Goal: Check status: Check status

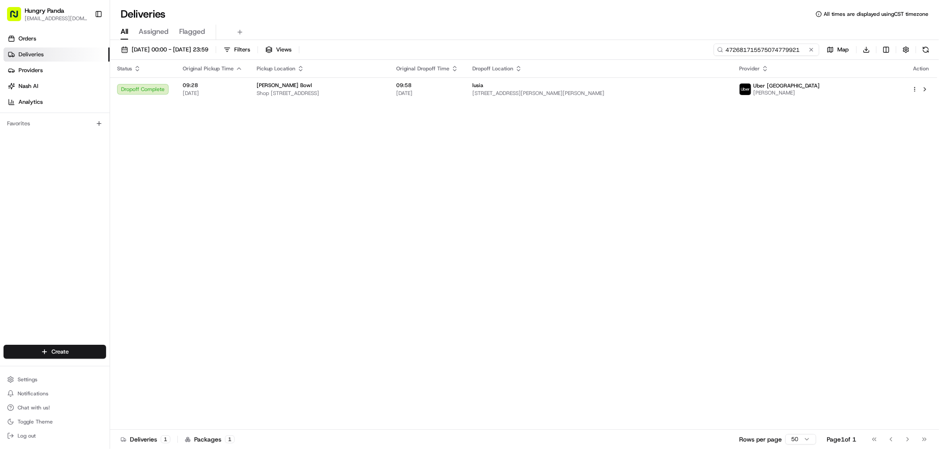
click at [785, 46] on input "472681715575074779921" at bounding box center [766, 50] width 106 height 12
paste input "5479753315756729111308"
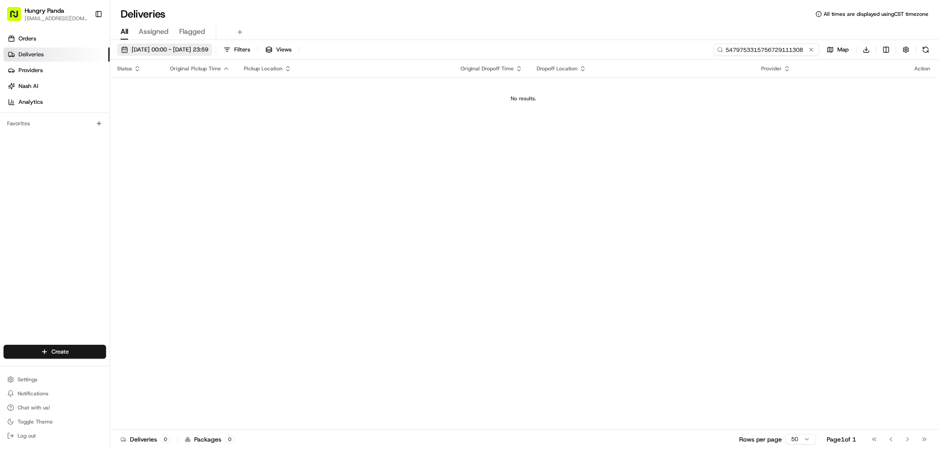
type input "5479753315756729111308"
click at [183, 53] on span "[DATE] 00:00 - [DATE] 23:59" at bounding box center [170, 50] width 77 height 8
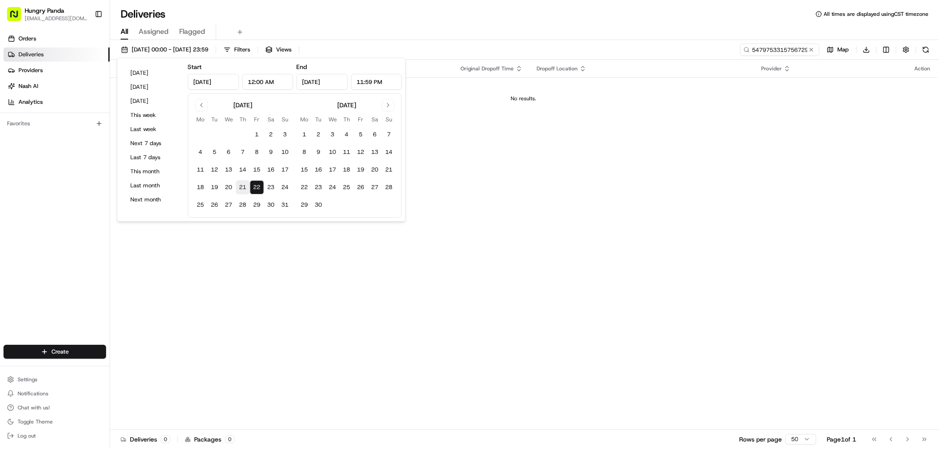
click at [240, 183] on button "21" at bounding box center [243, 187] width 14 height 14
type input "[DATE]"
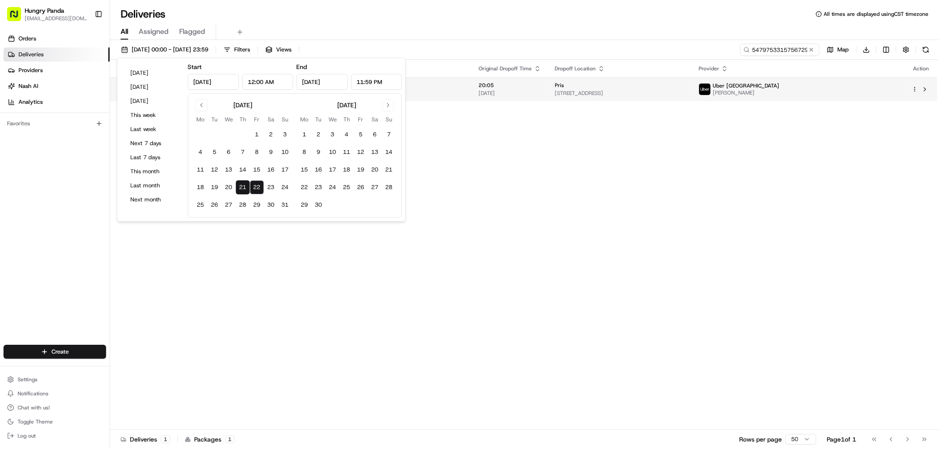
click at [601, 90] on span "[STREET_ADDRESS]" at bounding box center [619, 93] width 129 height 7
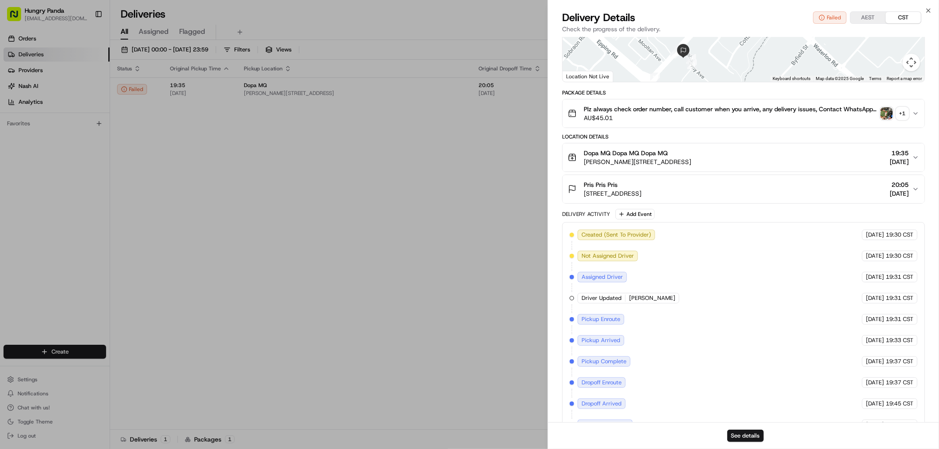
scroll to position [164, 0]
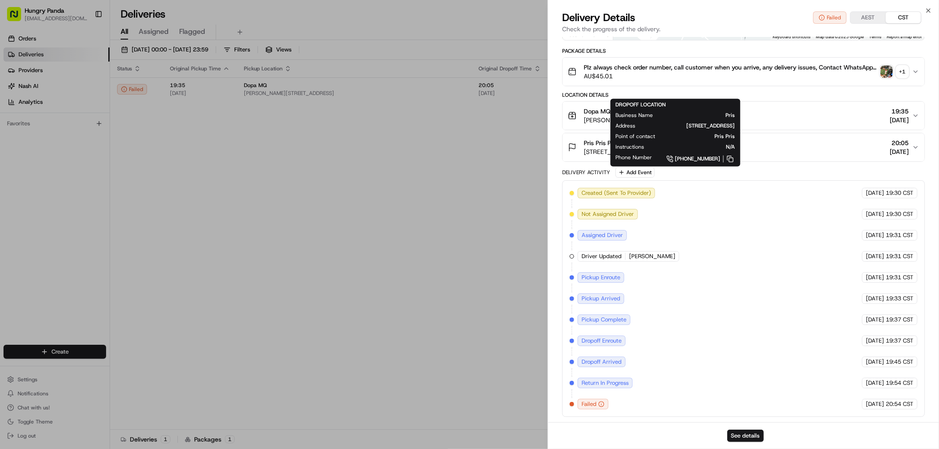
click at [887, 71] on img "button" at bounding box center [886, 72] width 12 height 12
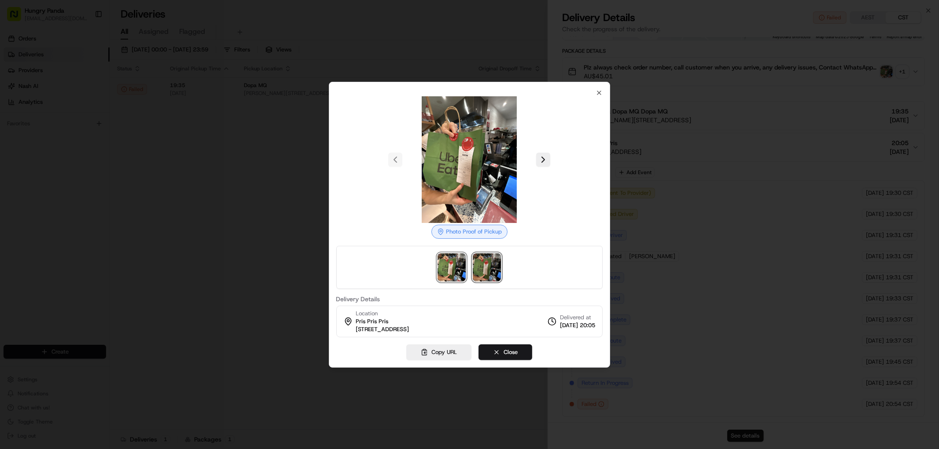
click at [499, 256] on img at bounding box center [487, 267] width 28 height 28
click at [453, 267] on img at bounding box center [451, 267] width 28 height 28
click at [494, 267] on img at bounding box center [487, 267] width 28 height 28
click at [464, 266] on img at bounding box center [451, 267] width 28 height 28
click at [500, 271] on img at bounding box center [487, 267] width 28 height 28
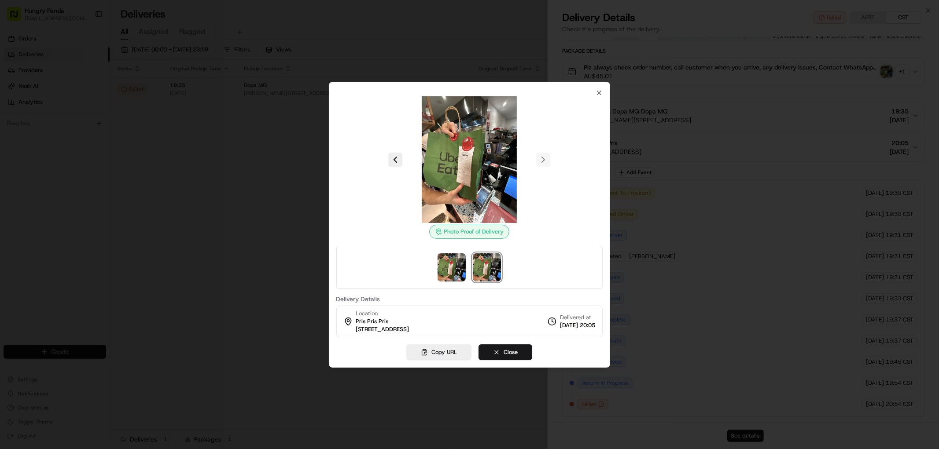
click at [502, 174] on img at bounding box center [469, 159] width 127 height 127
click at [600, 90] on icon "button" at bounding box center [598, 92] width 7 height 7
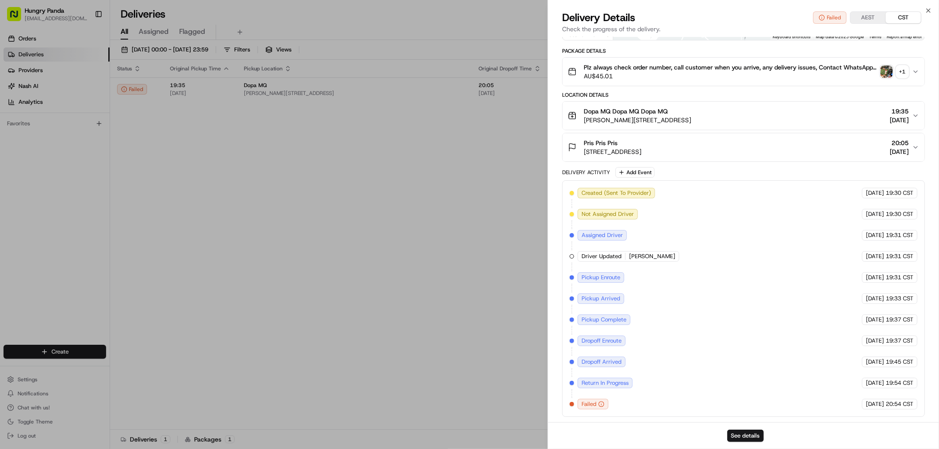
click at [821, 141] on div "Pris Pris Pris [STREET_ADDRESS] 20:05 [DATE]" at bounding box center [740, 148] width 344 height 18
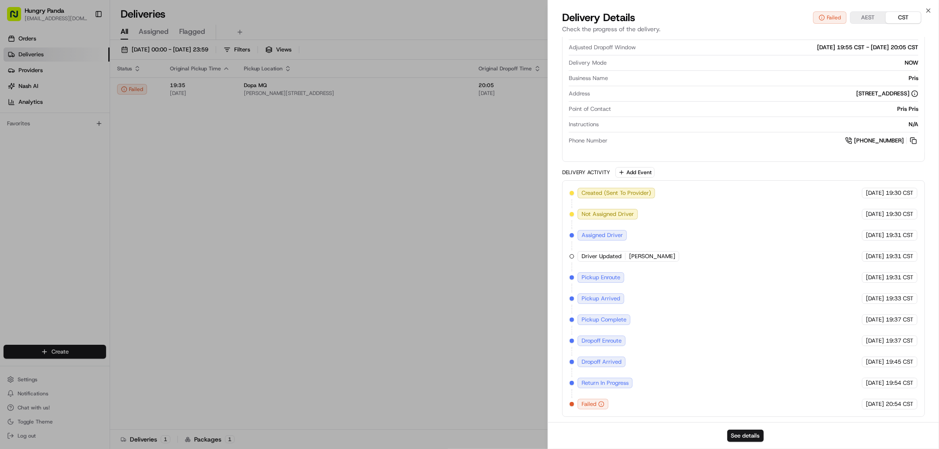
scroll to position [0, 0]
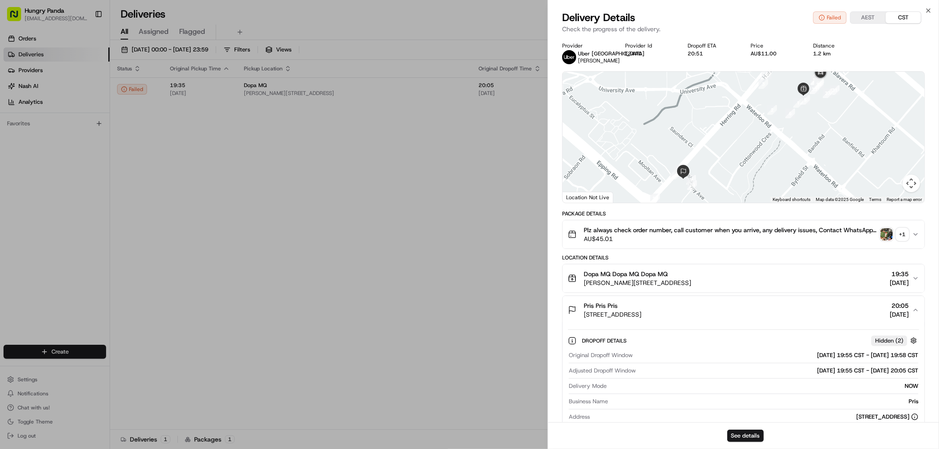
click at [884, 231] on img "button" at bounding box center [886, 234] width 12 height 12
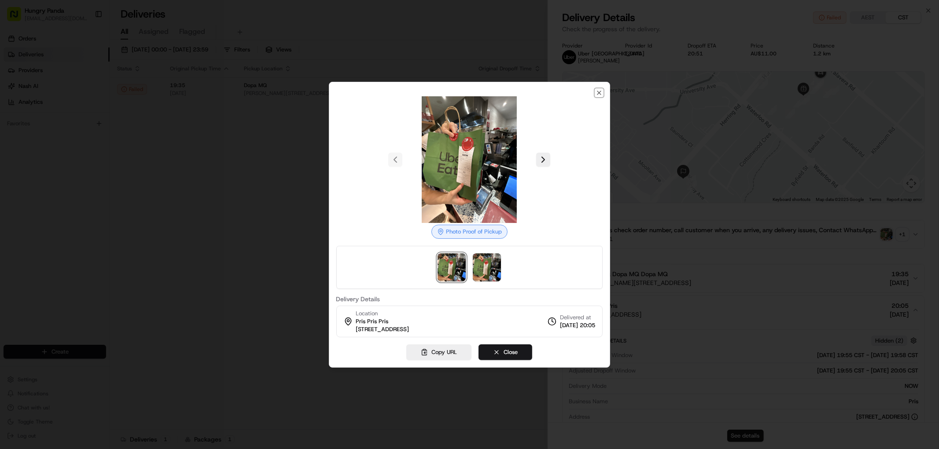
click at [600, 94] on icon "button" at bounding box center [598, 92] width 7 height 7
